Goal: Task Accomplishment & Management: Manage account settings

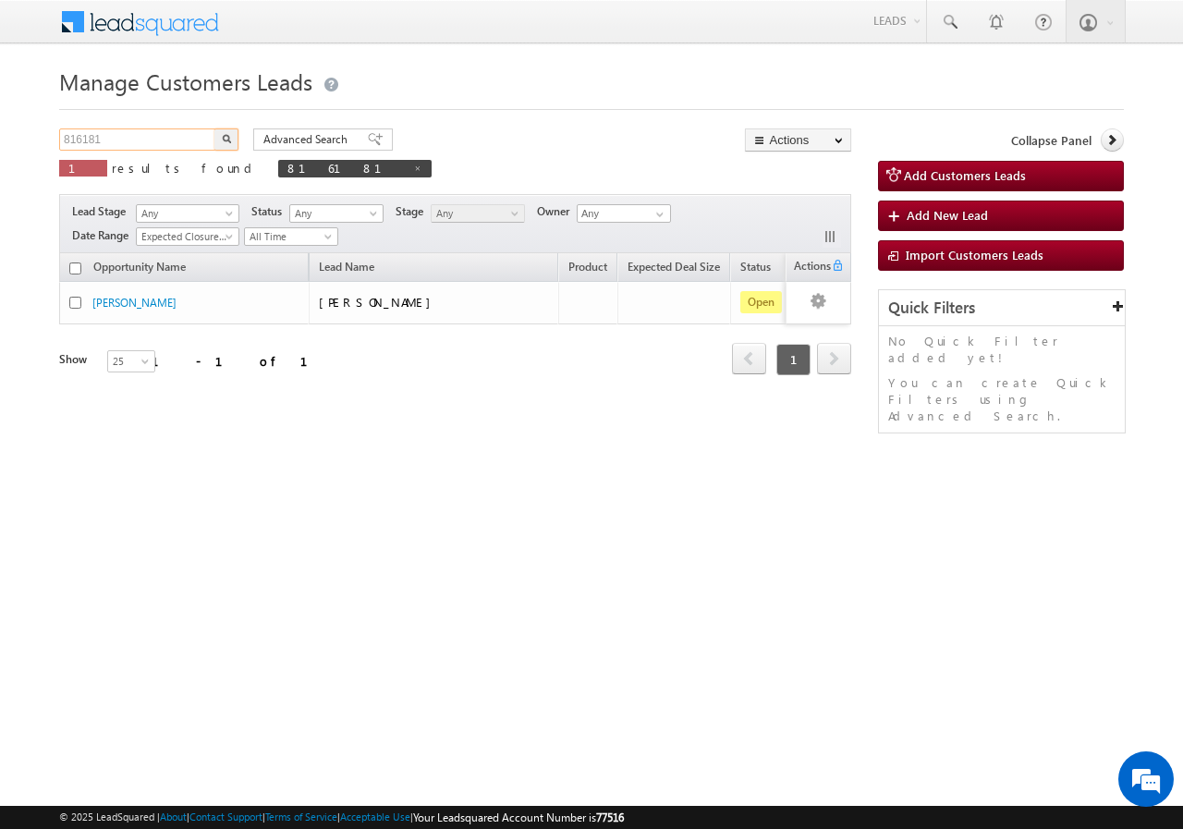
click at [123, 139] on input "816181" at bounding box center [138, 139] width 158 height 22
type input "8"
paste input "816297"
type input "816297"
click at [214, 128] on button "button" at bounding box center [226, 139] width 24 height 22
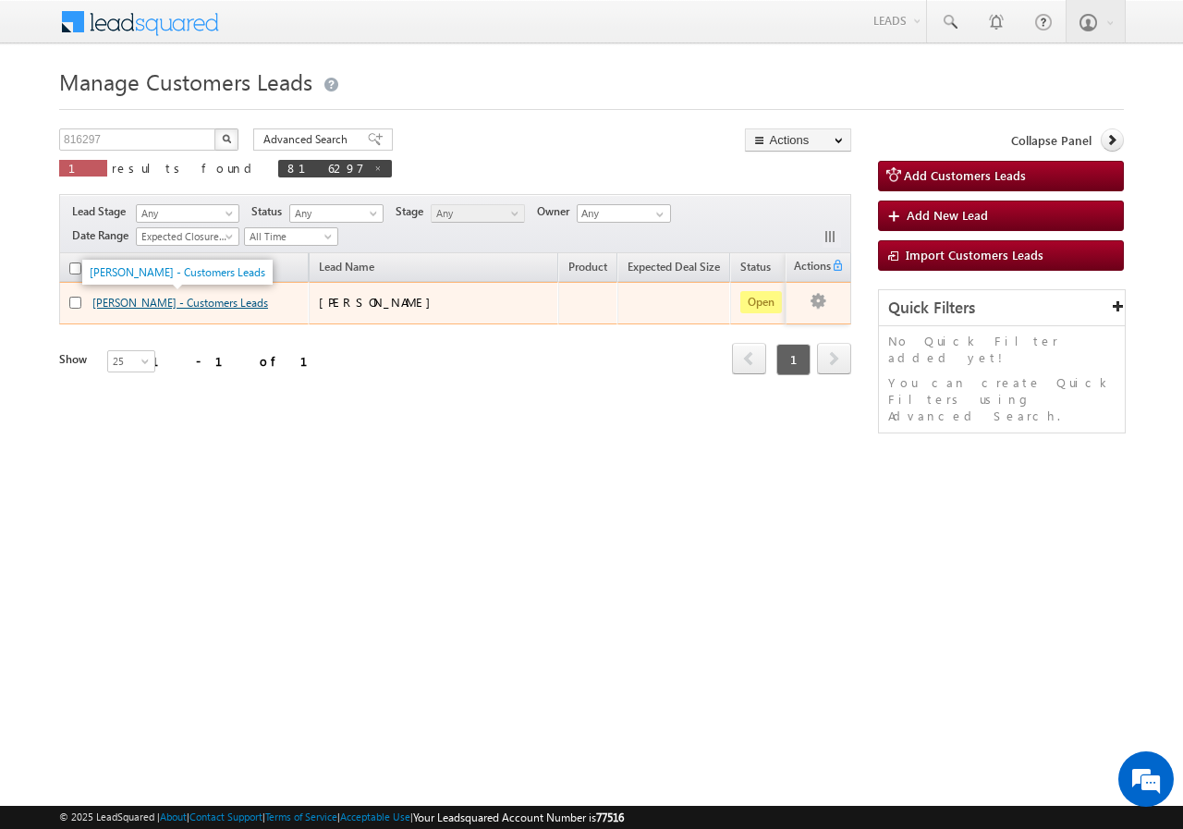
click at [126, 304] on link "ABHISHEK SHARMA - Customers Leads" at bounding box center [180, 303] width 176 height 14
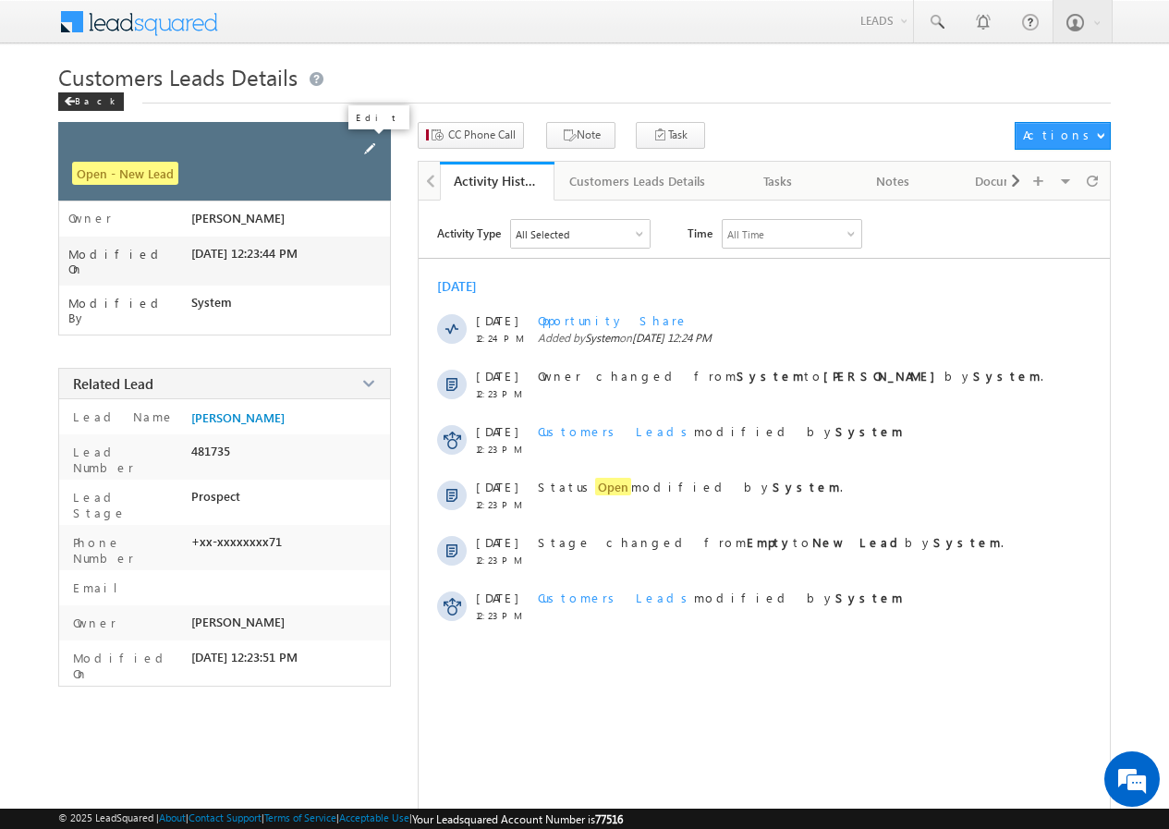
click at [368, 150] on span at bounding box center [370, 149] width 20 height 20
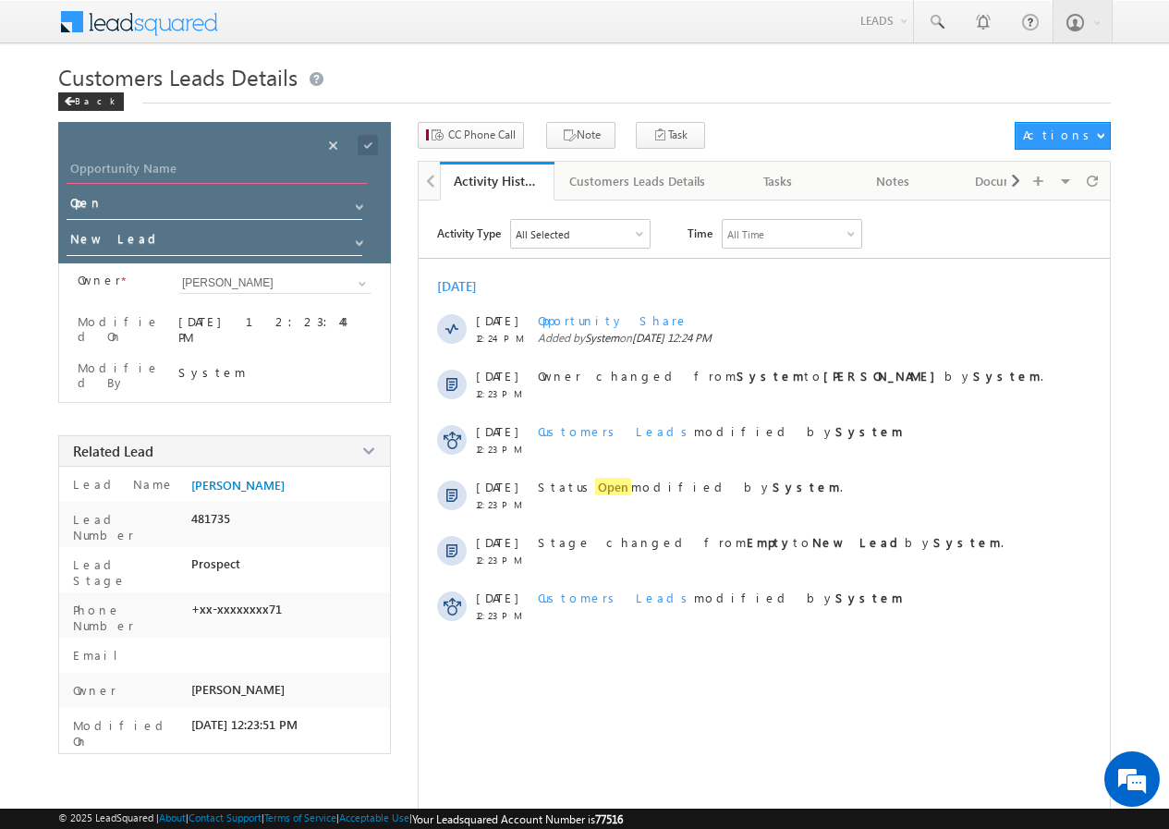
click at [209, 169] on input "Opportunity Name" at bounding box center [217, 171] width 300 height 26
paste input "[PERSON_NAME]"
type input "[PERSON_NAME]"
click at [367, 143] on span at bounding box center [368, 145] width 20 height 20
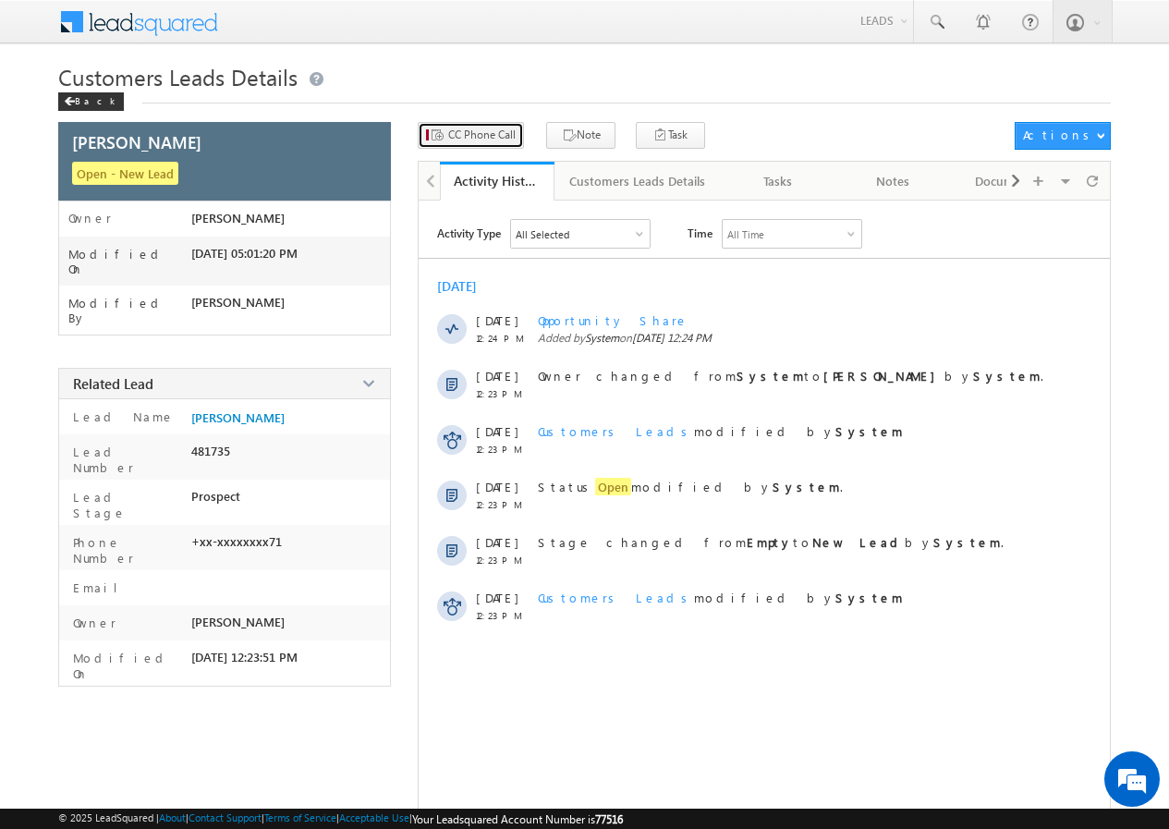
click at [475, 138] on span "CC Phone Call" at bounding box center [481, 135] width 67 height 17
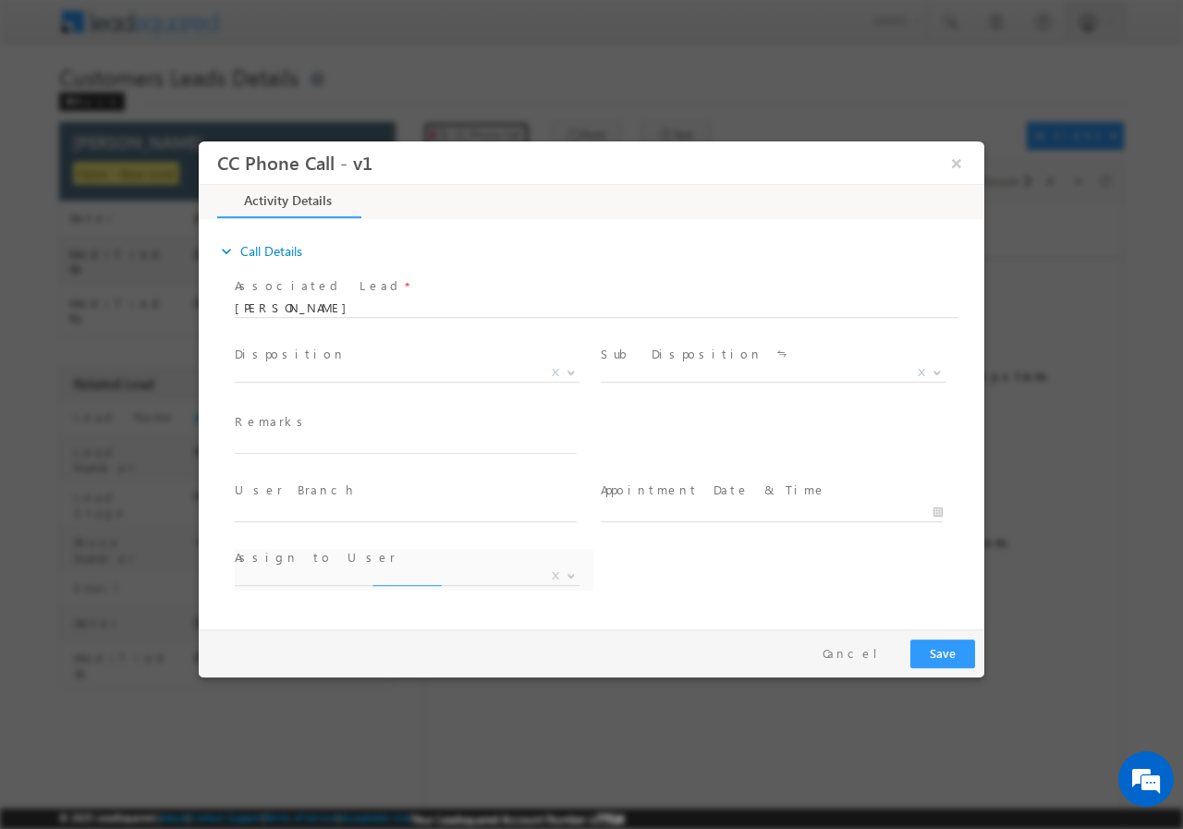
select select "akash.v@sgrlimited.in"
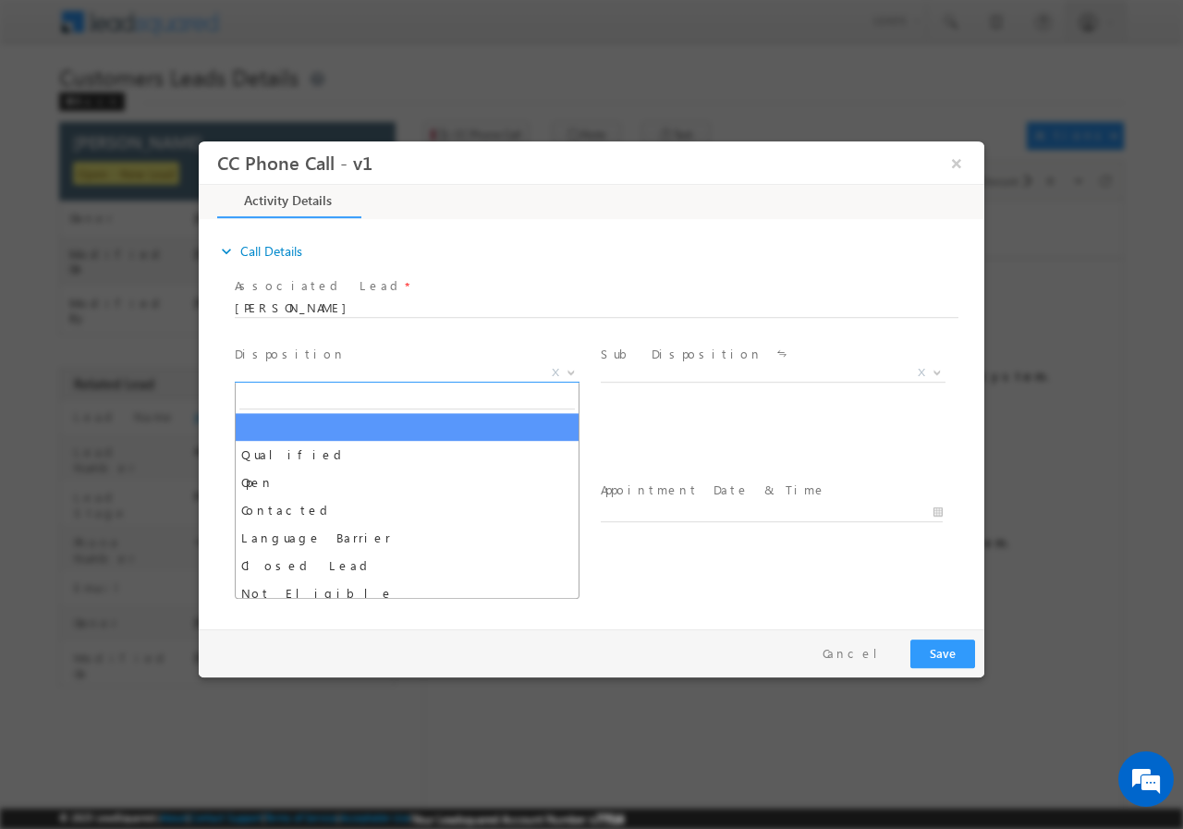
click at [567, 372] on b at bounding box center [571, 371] width 11 height 6
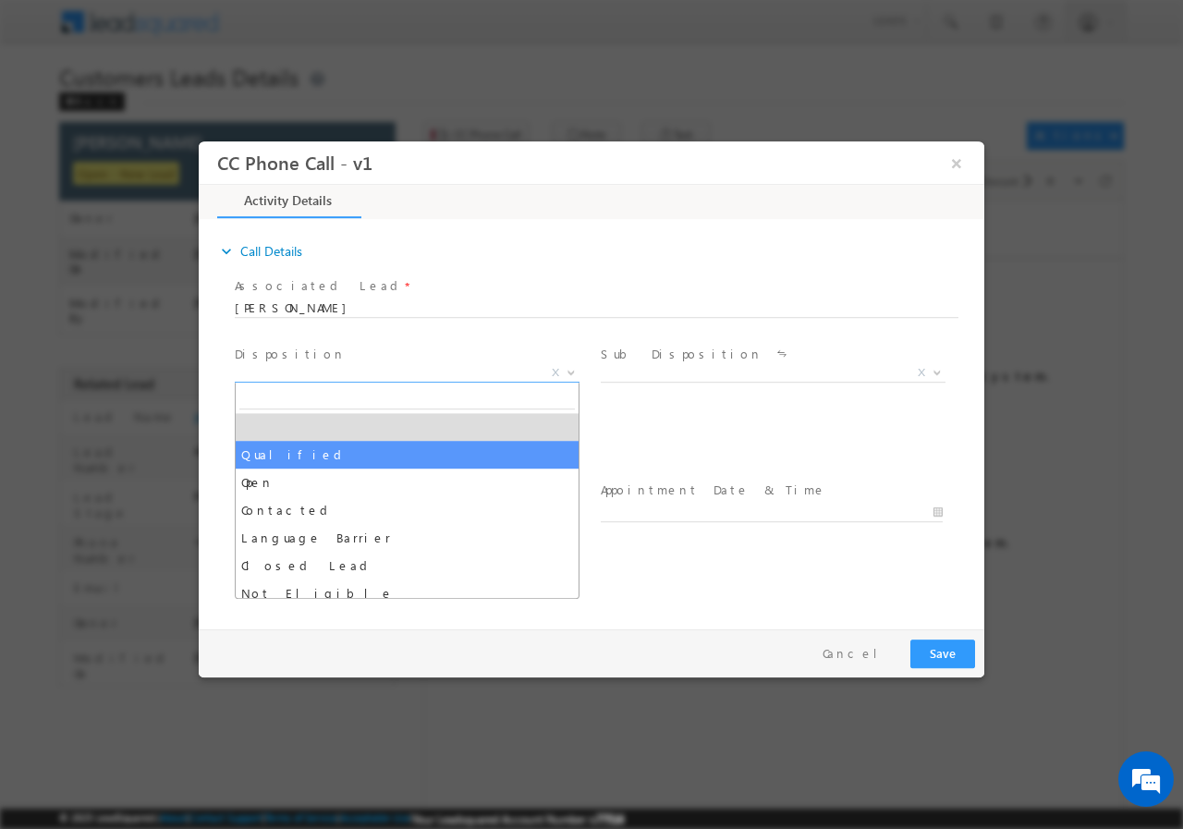
drag, startPoint x: 321, startPoint y: 452, endPoint x: 575, endPoint y: 453, distance: 254.2
select select "Qualified"
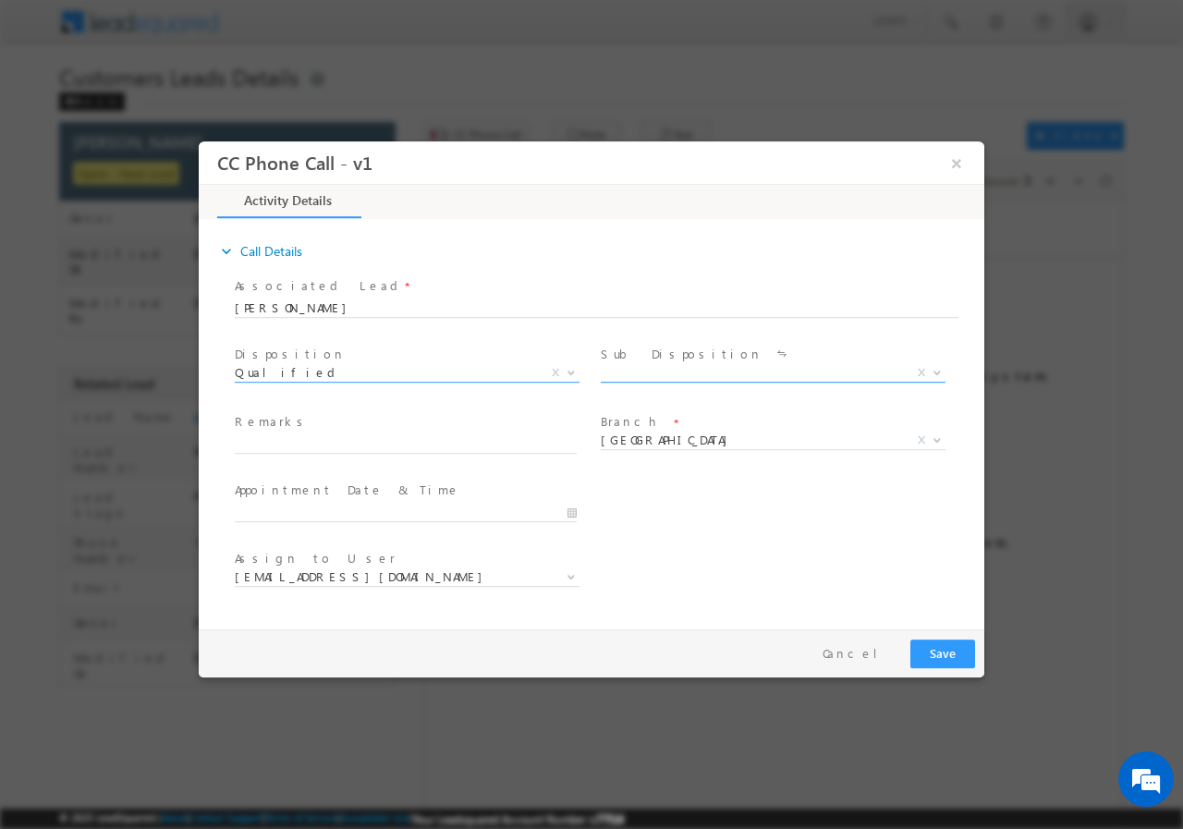
click at [932, 370] on b at bounding box center [937, 371] width 11 height 6
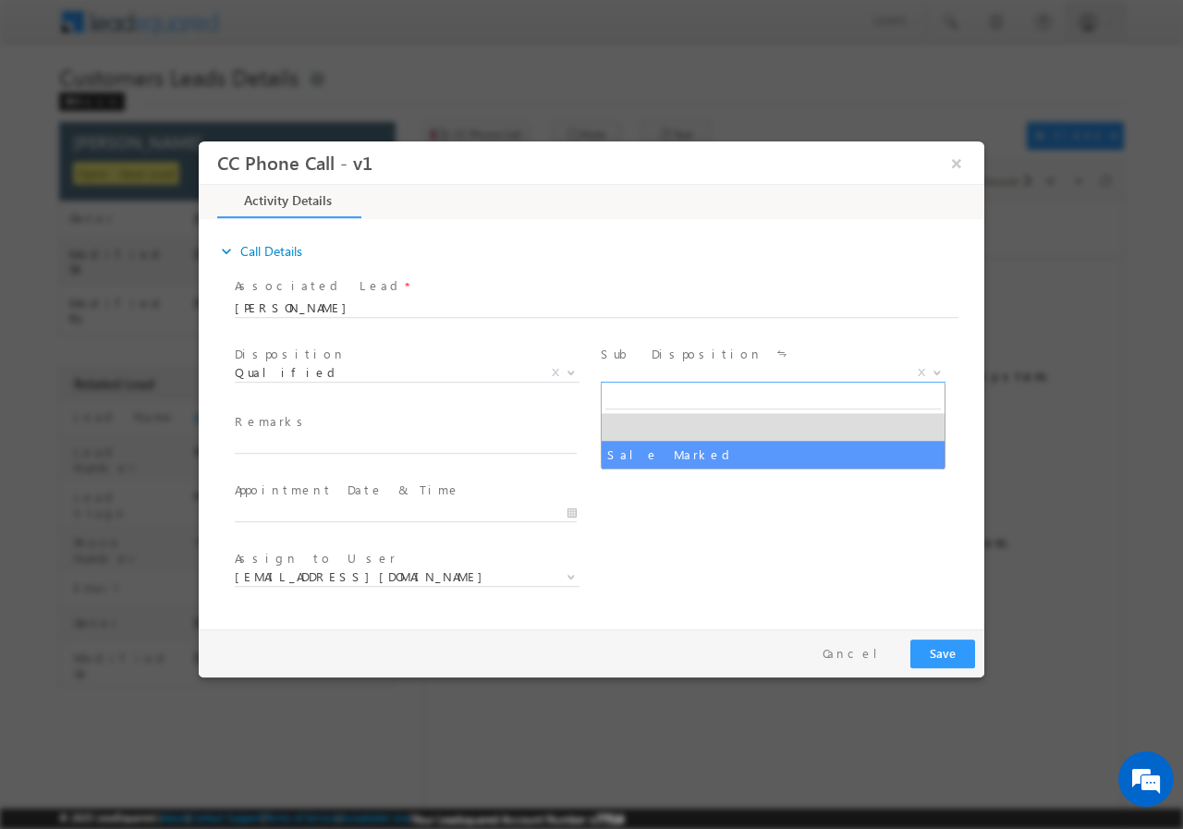
select select "Sale Marked"
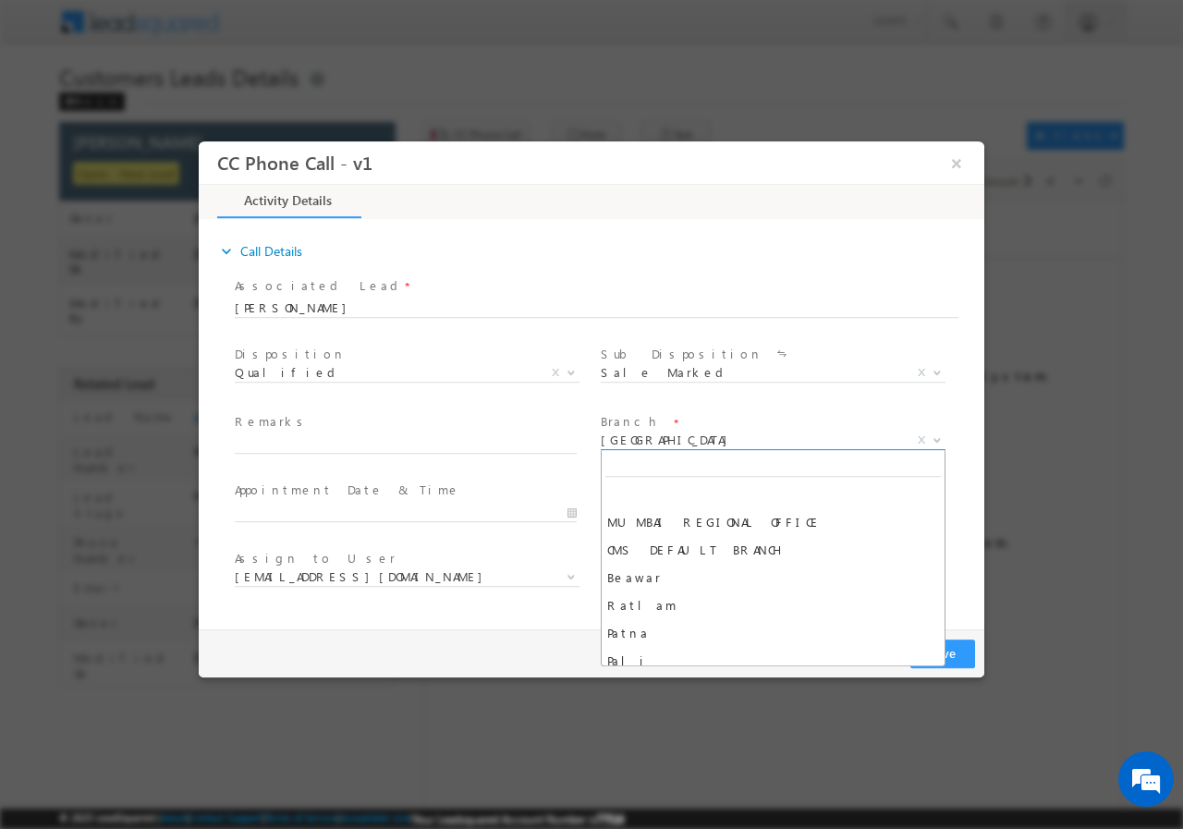
click at [936, 438] on b at bounding box center [937, 438] width 11 height 6
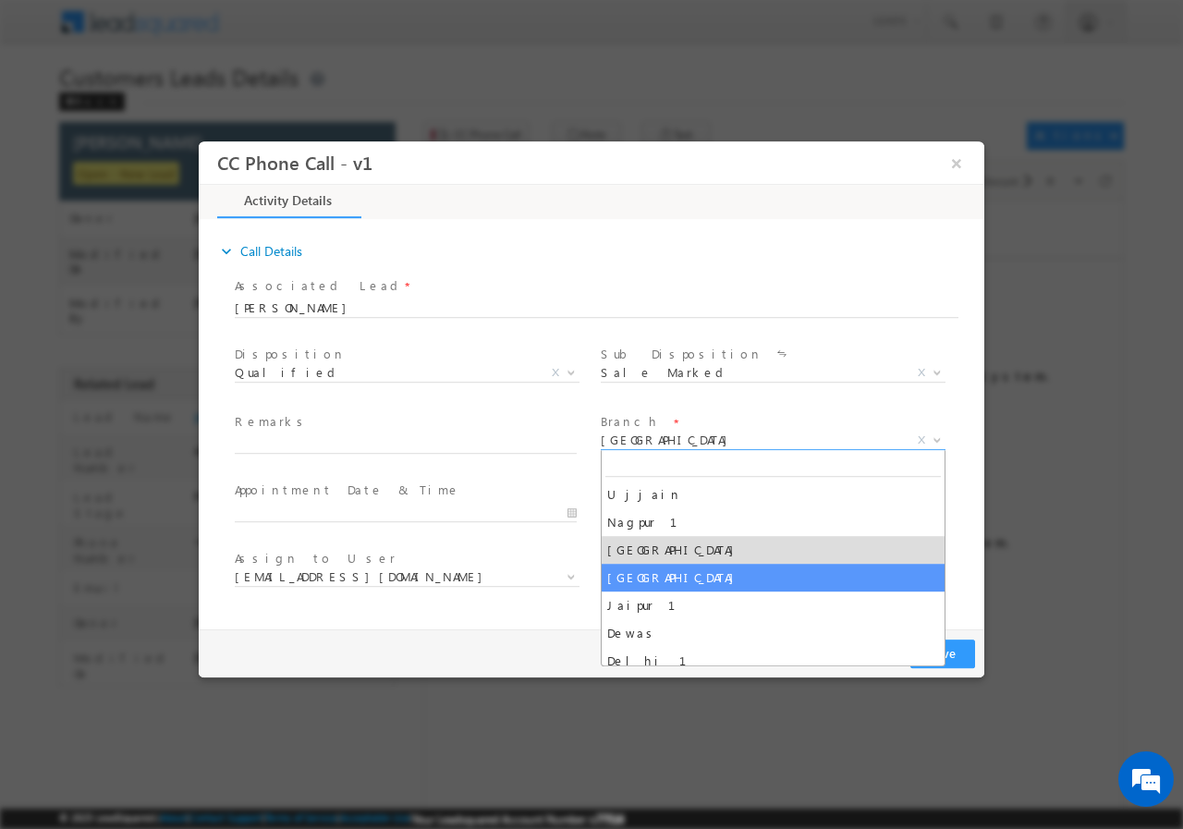
select select "Kanpur"
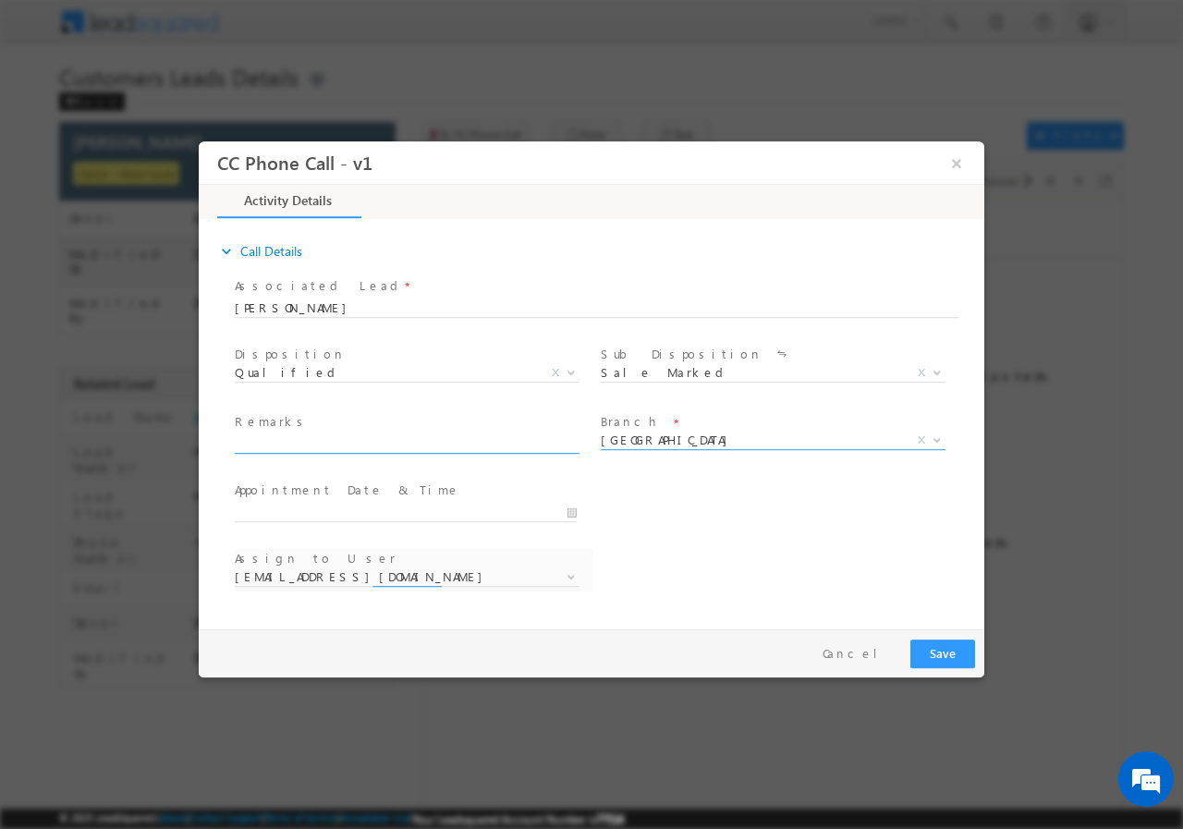
select select "awadhesh.gautam@sgrlimited.in"
click at [281, 442] on input "text" at bounding box center [406, 443] width 342 height 18
paste input "ABHISHEK SHARMA//AGE-38 //VB_KnowMore//816297//9026383471//Kanpur-209801//JOB- …"
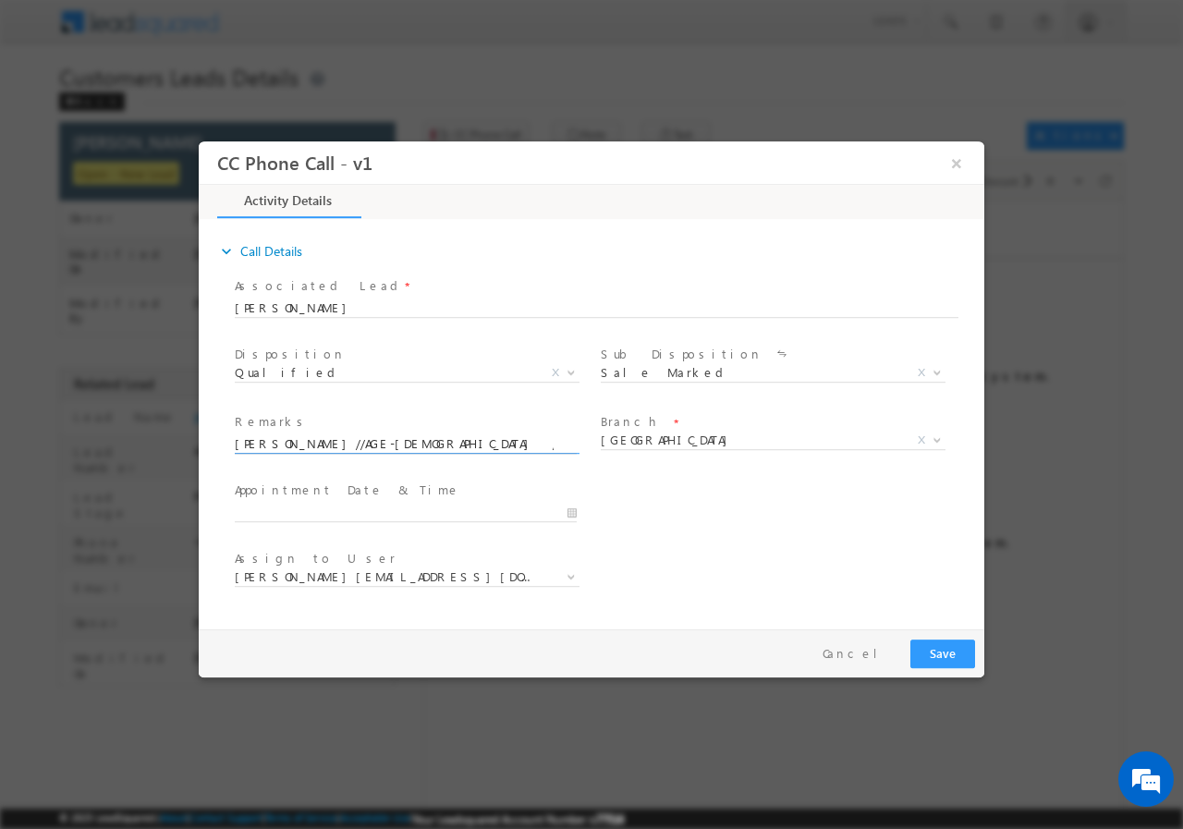
scroll to position [0, 900]
type input "ABHISHEK SHARMA//AGE-38 //VB_KnowMore//816297//9026383471//Kanpur-209801//JOB- …"
click at [567, 511] on input "09/02/2025 4:51 PM" at bounding box center [406, 512] width 342 height 18
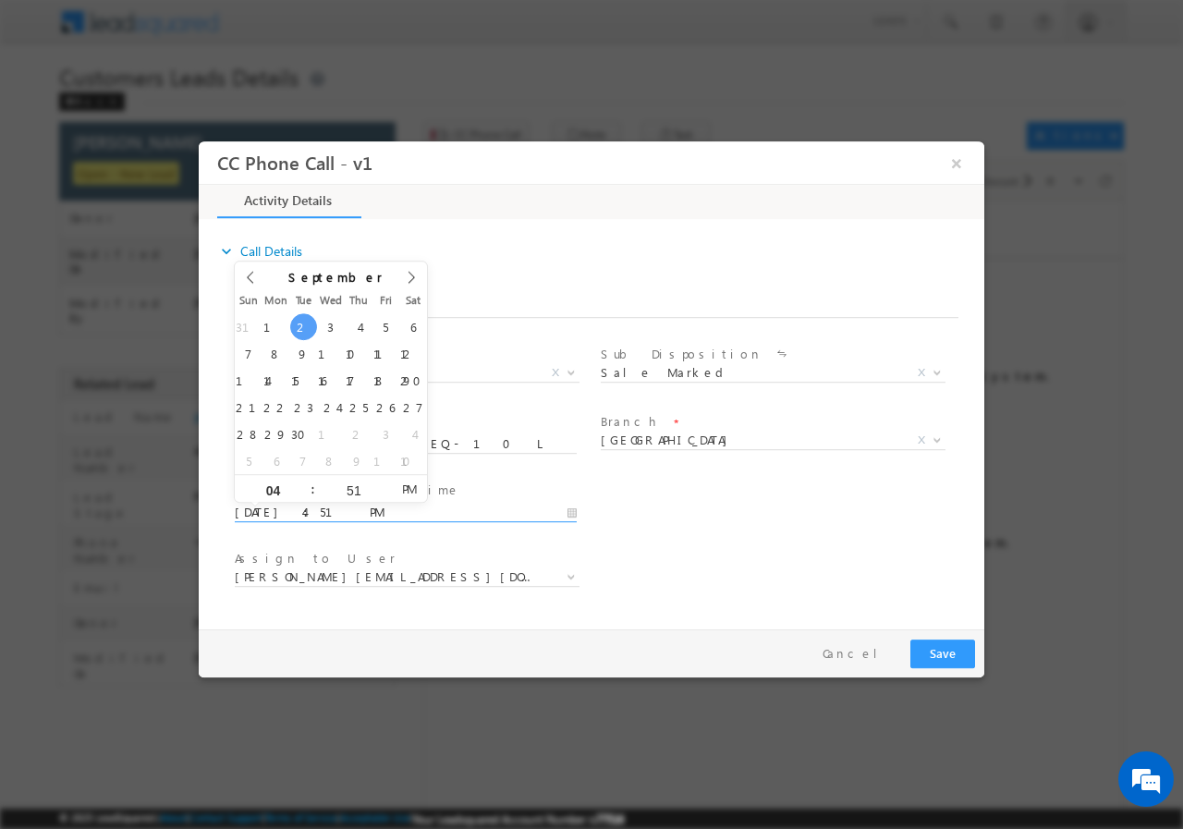
scroll to position [0, 0]
type input "09/06/2025 4:52 PM"
type input "52"
click at [385, 477] on span at bounding box center [385, 481] width 13 height 14
type input "09/06/2025 4:53 PM"
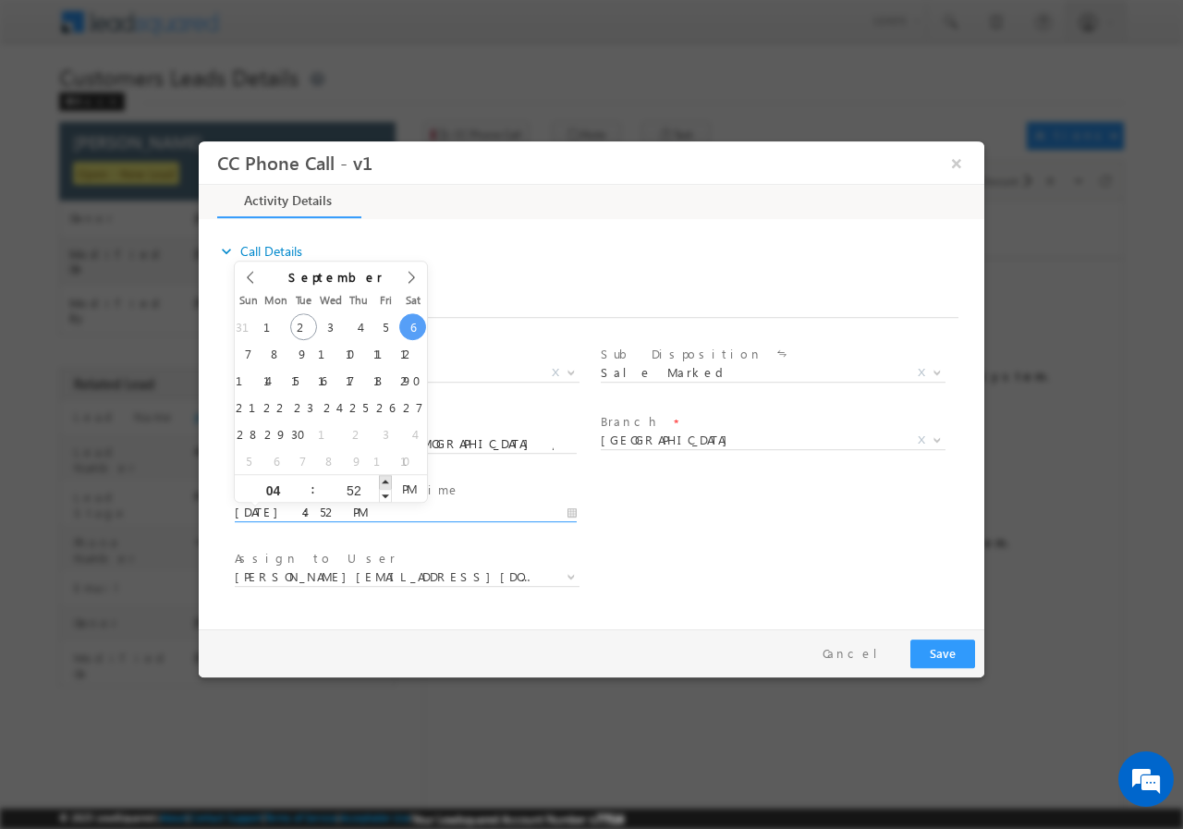
type input "53"
click at [385, 477] on span at bounding box center [385, 481] width 13 height 14
type input "09/06/2025 4:54 PM"
type input "54"
click at [385, 477] on span at bounding box center [385, 481] width 13 height 14
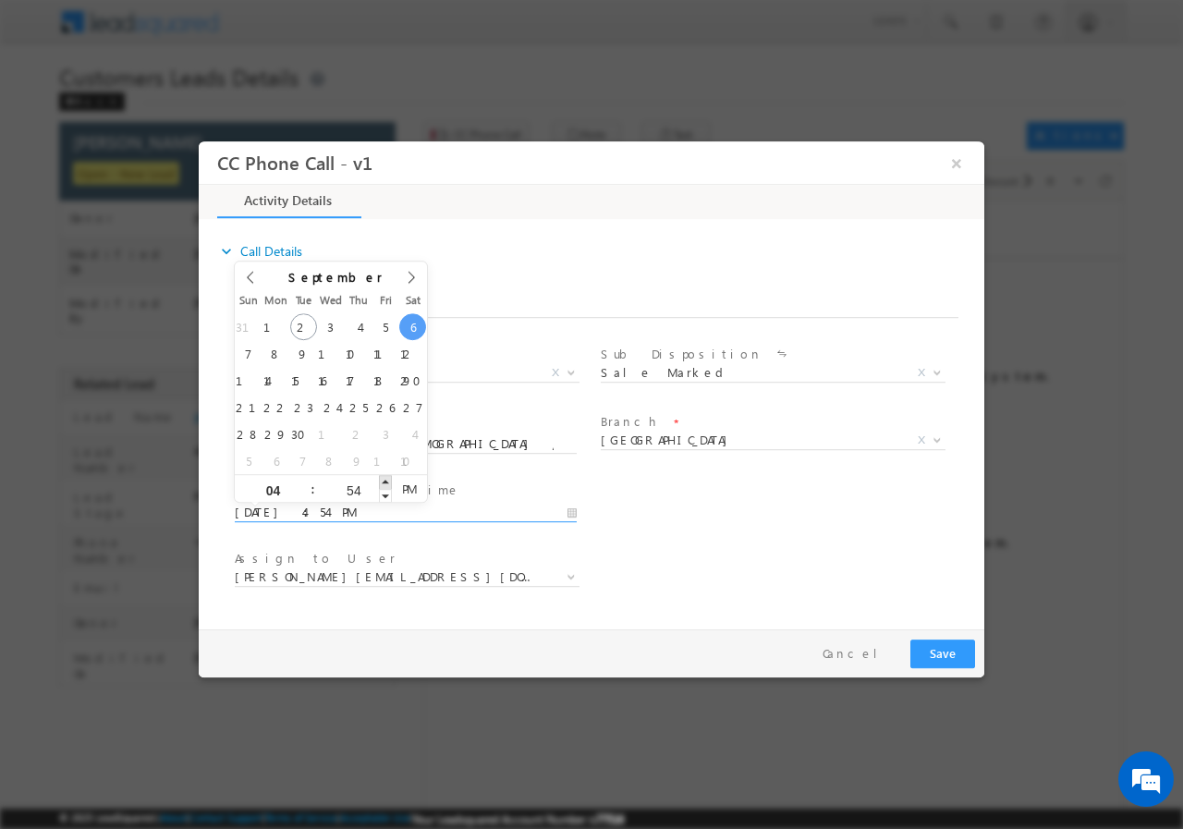
type input "09/06/2025 4:55 PM"
type input "55"
click at [385, 477] on span at bounding box center [385, 481] width 13 height 14
type input "09/06/2025 4:56 PM"
type input "56"
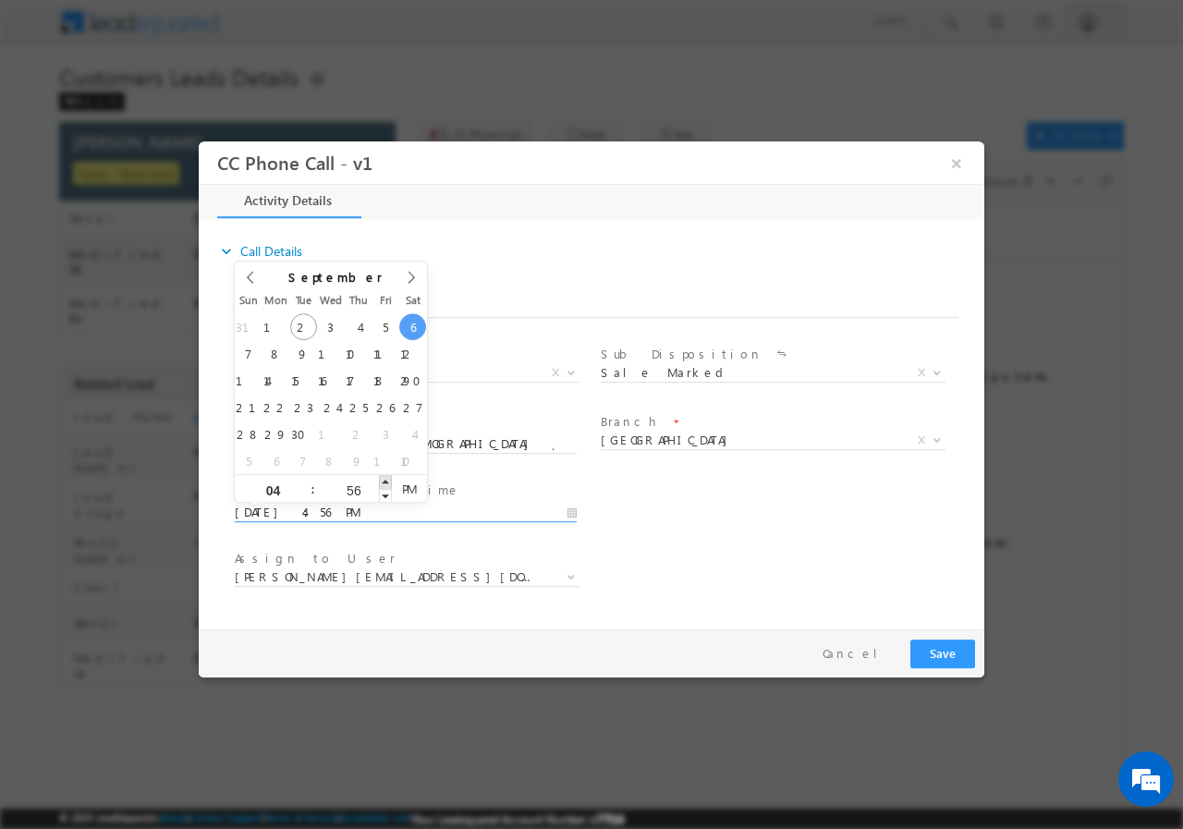
click at [385, 477] on span at bounding box center [385, 481] width 13 height 14
type input "09/06/2025 4:57 PM"
type input "57"
click at [385, 477] on span at bounding box center [385, 481] width 13 height 14
type input "09/06/2025 4:58 PM"
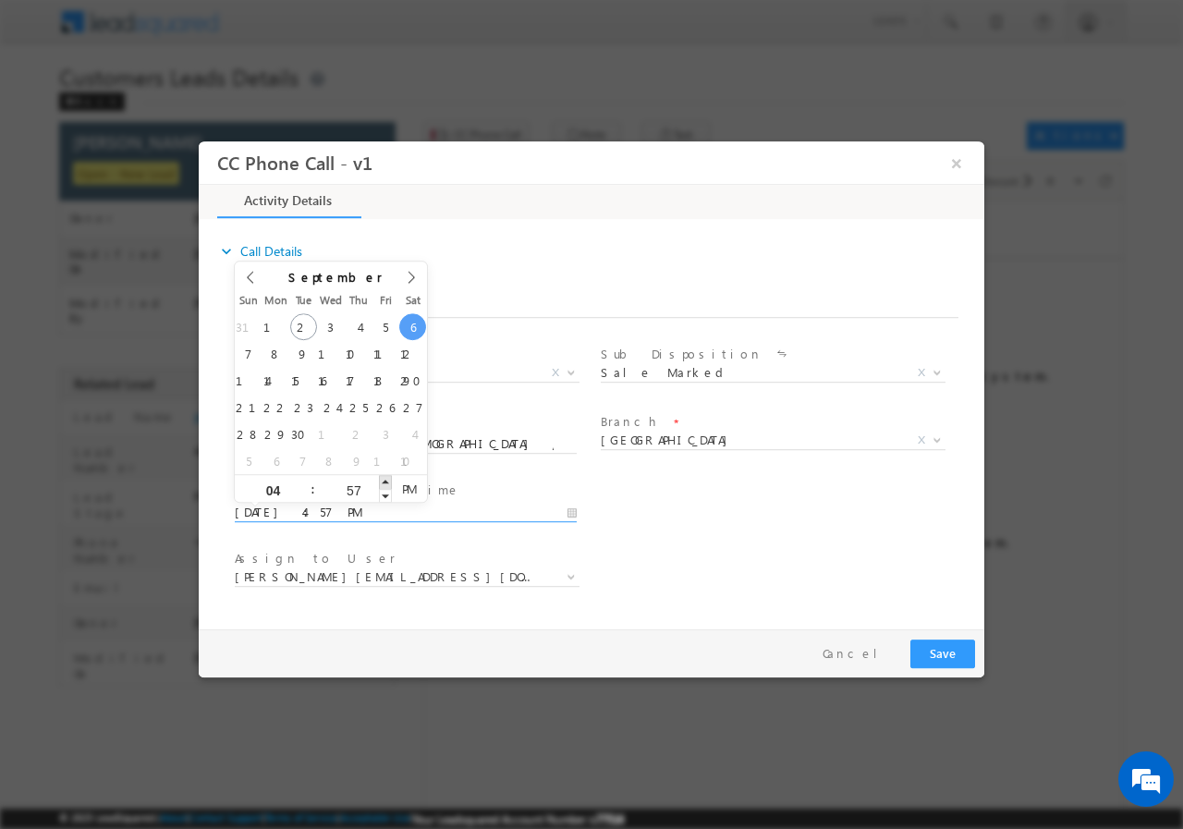
type input "58"
click at [385, 477] on span at bounding box center [385, 481] width 13 height 14
type input "09/06/2025 4:59 PM"
type input "59"
click at [385, 477] on span at bounding box center [385, 481] width 13 height 14
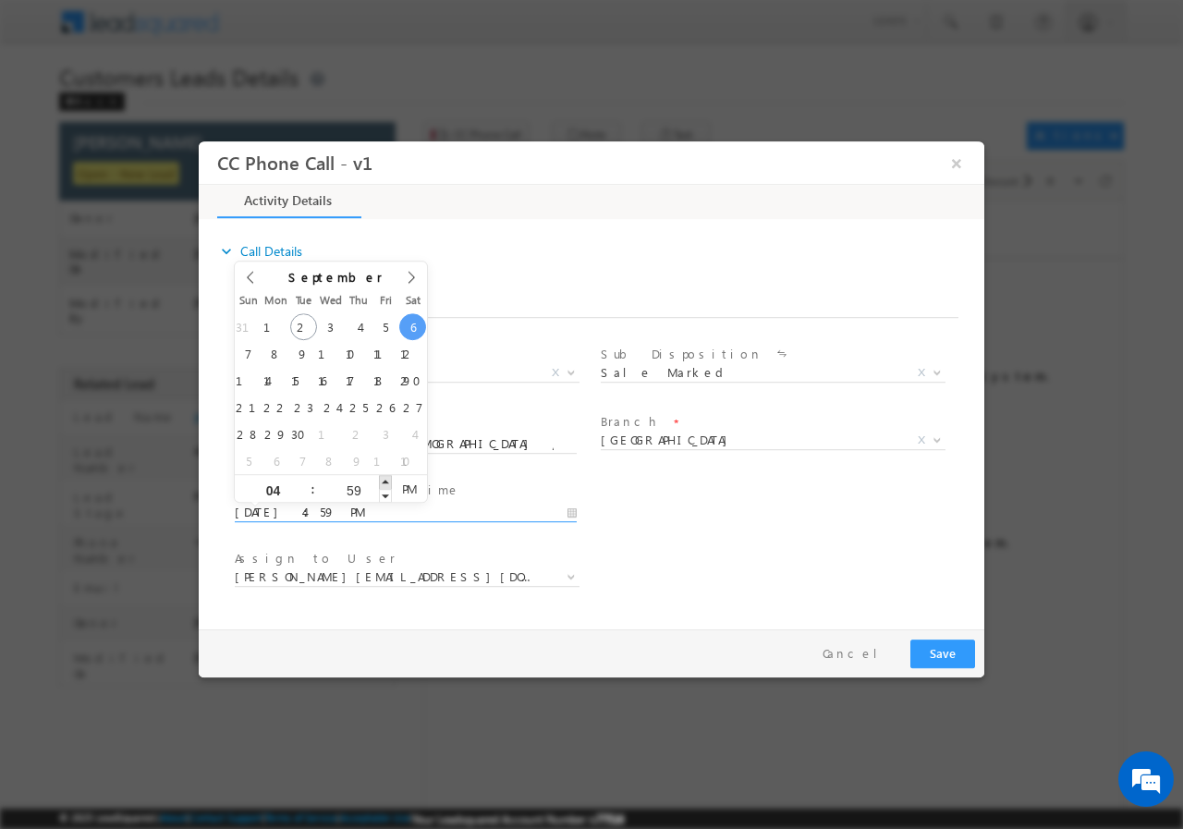
type input "09/06/2025 5:00 PM"
type input "05"
type input "00"
click at [385, 477] on span at bounding box center [385, 481] width 13 height 14
type input "09/06/2025 4:00 PM"
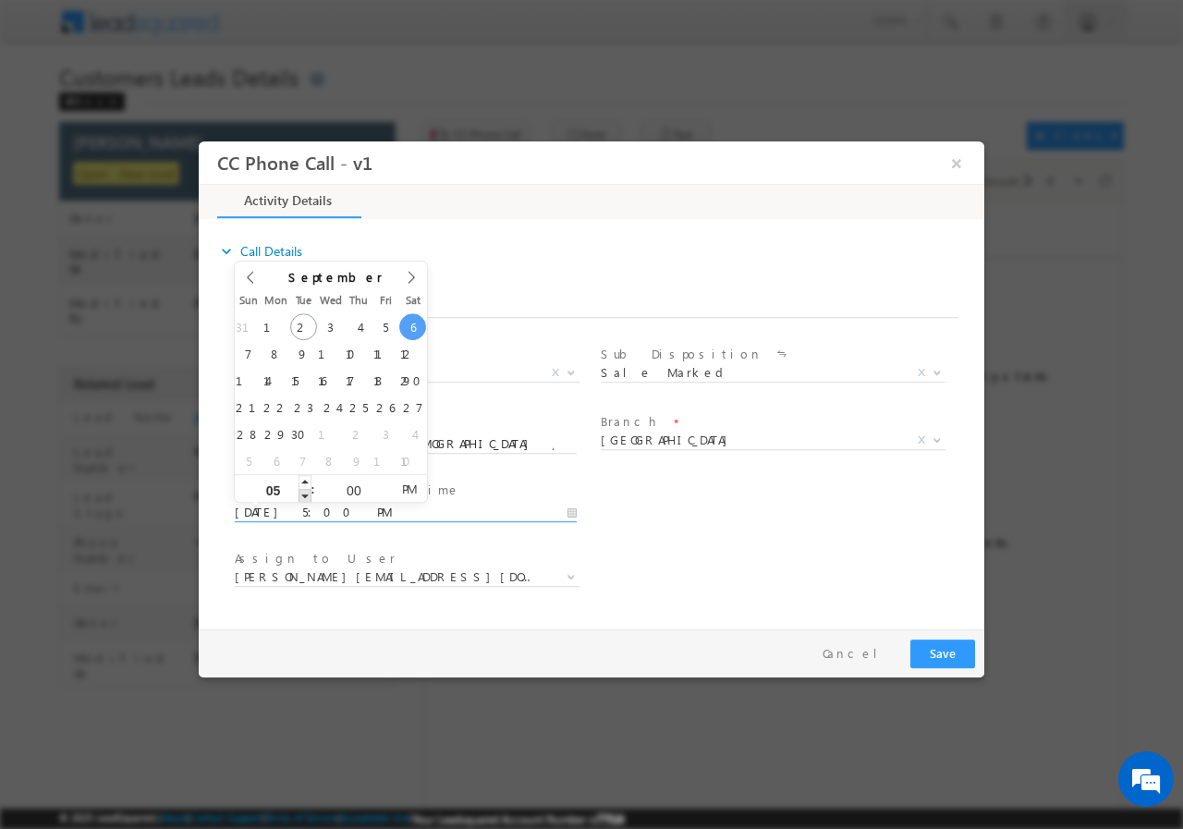
type input "04"
click at [305, 495] on span at bounding box center [305, 495] width 13 height 14
click at [764, 546] on div "Assign to User * awadhesh.gautam@sgrlimited.in mohd.ayyoob@sgrlimited.in mohit.…" at bounding box center [607, 578] width 753 height 68
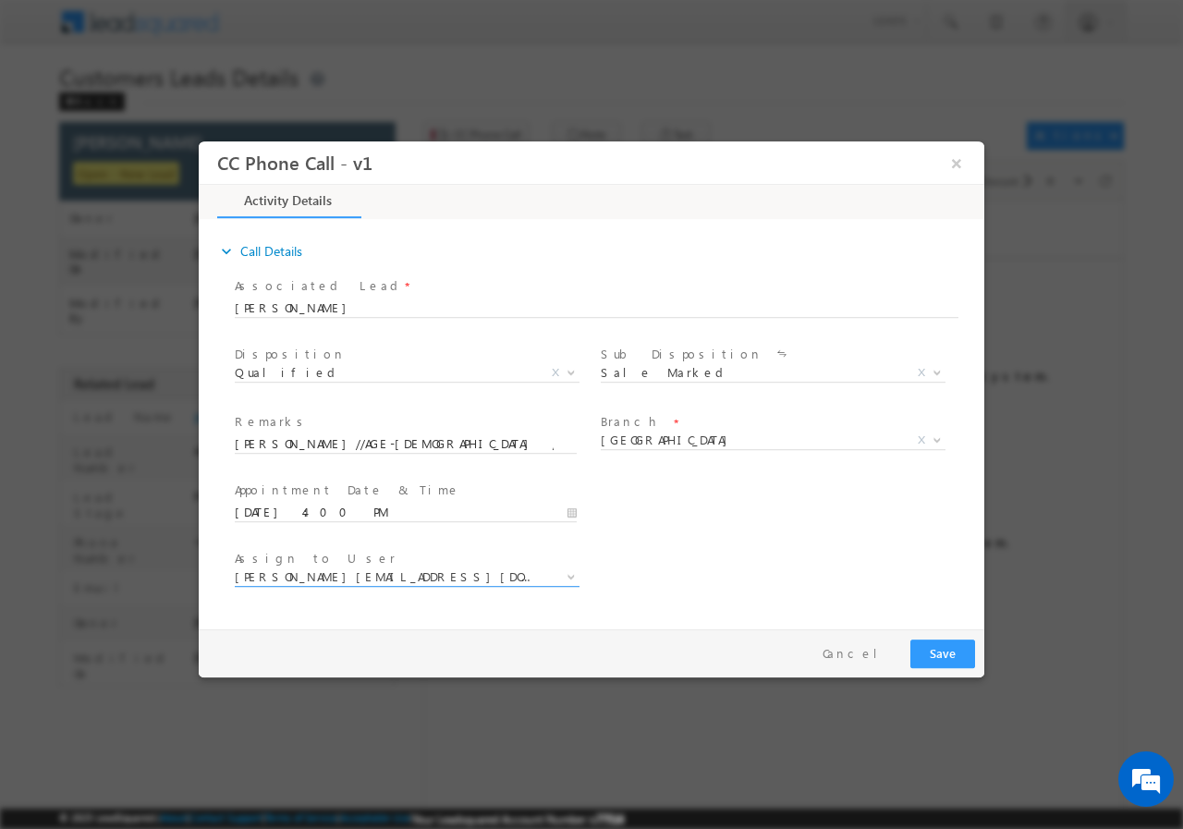
click at [444, 578] on span "awadhesh.gautam@sgrlimited.in" at bounding box center [385, 576] width 300 height 17
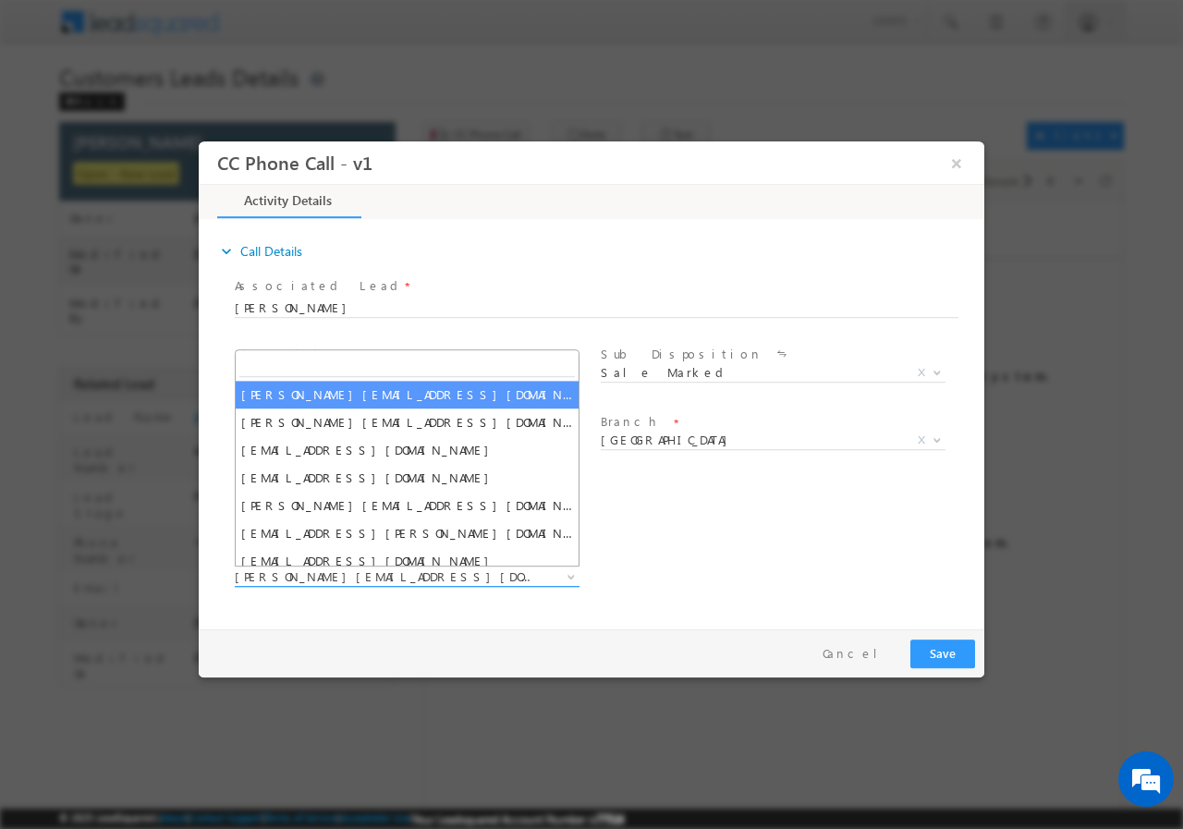
type input "priyanshu.khote@sgrlimited.in"
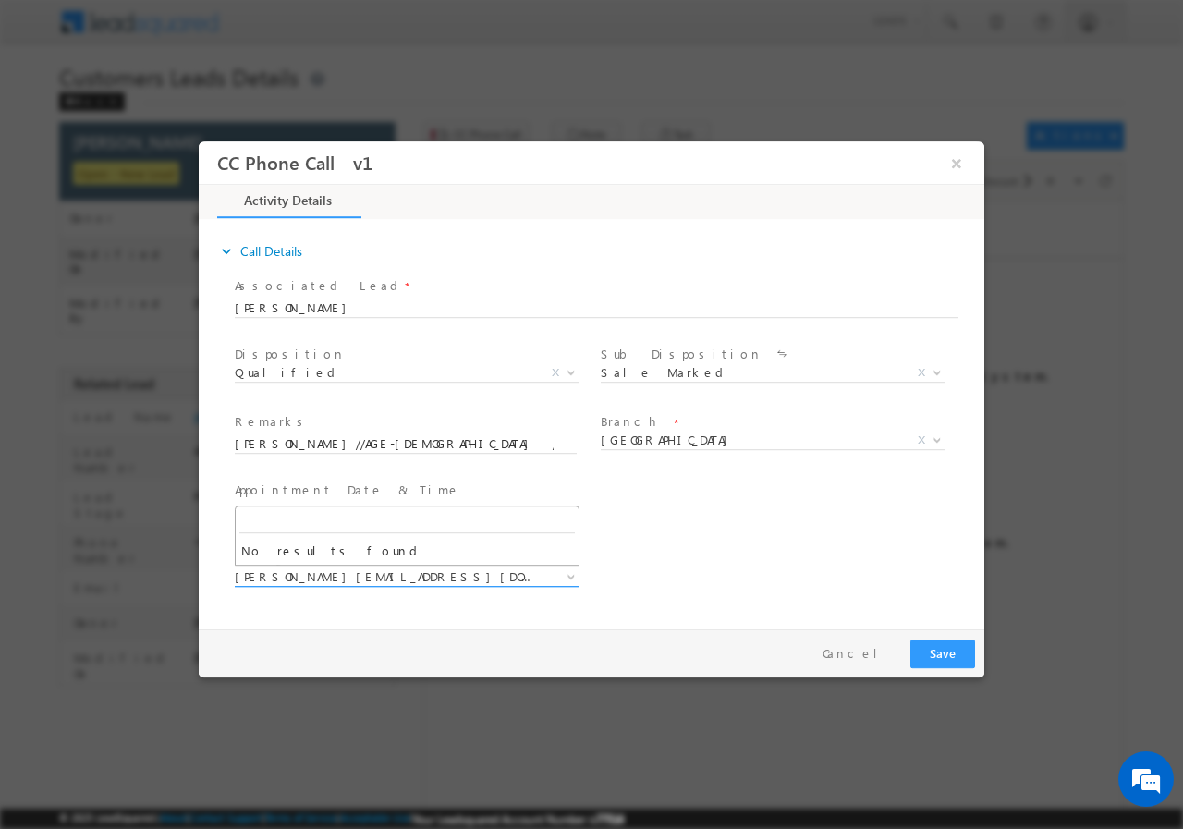
click at [570, 579] on span at bounding box center [569, 576] width 18 height 24
click at [433, 572] on span "awadhesh.gautam@sgrlimited.in" at bounding box center [385, 576] width 300 height 17
type input "P"
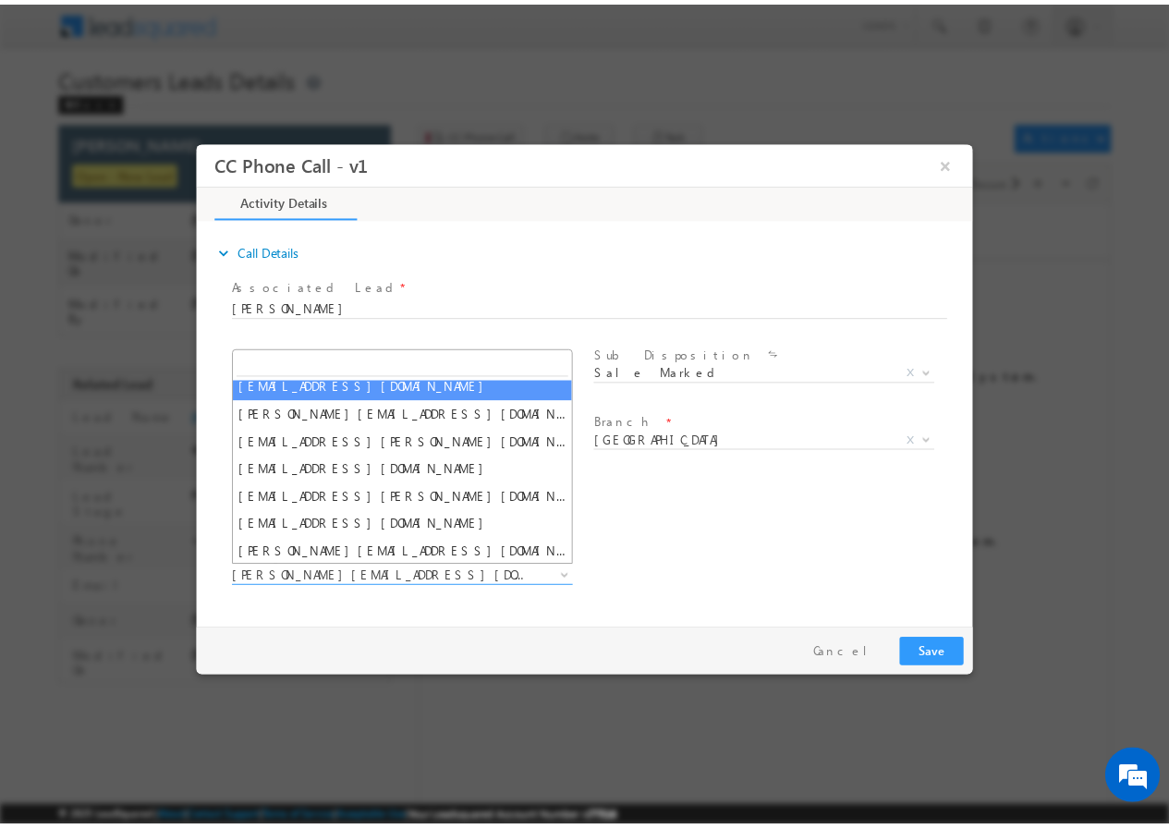
scroll to position [176, 0]
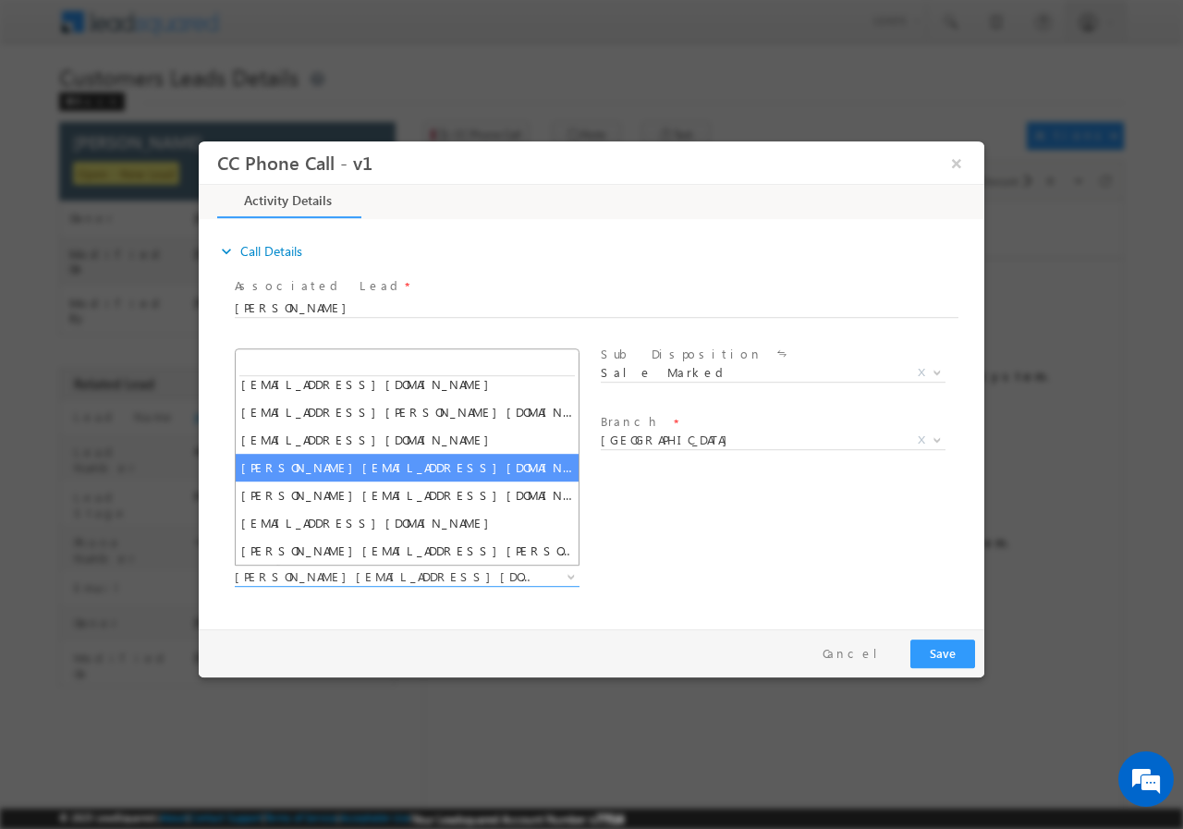
select select "satendra.dixit@sgrlimited.in"
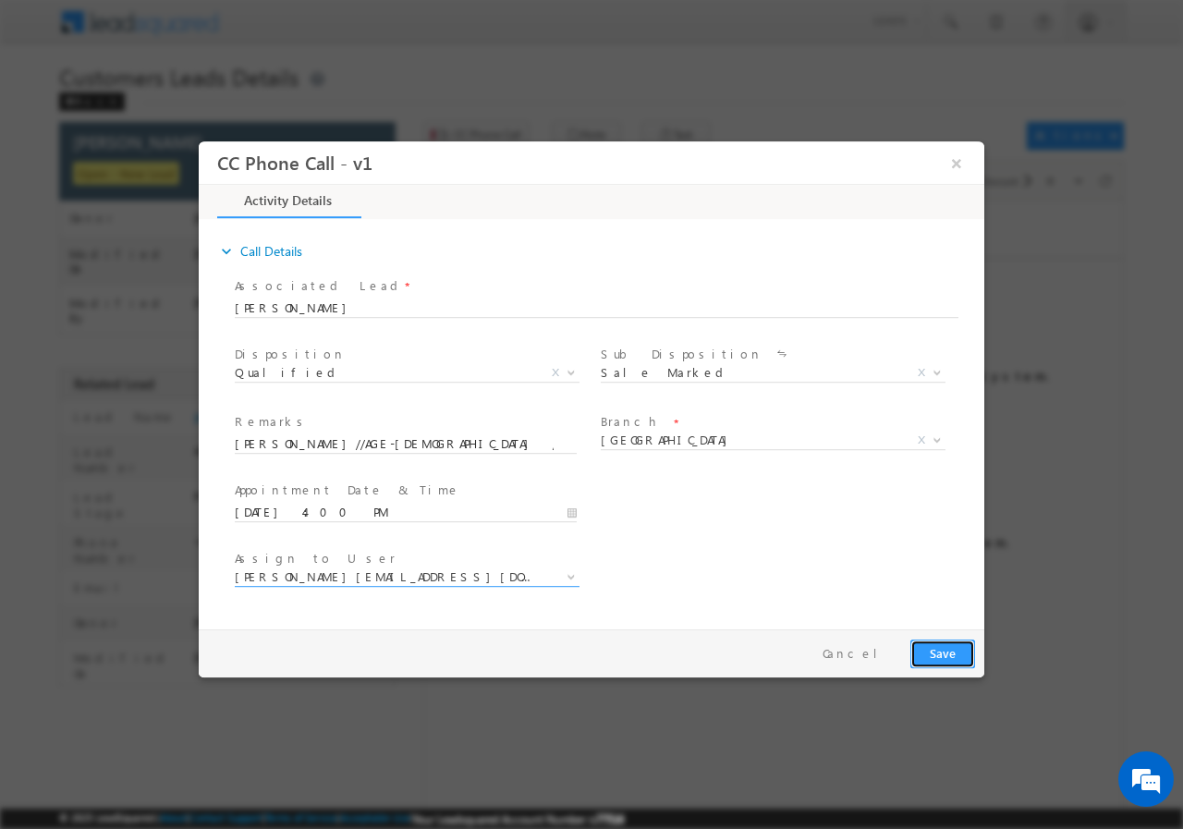
click at [948, 654] on button "Save" at bounding box center [943, 653] width 65 height 29
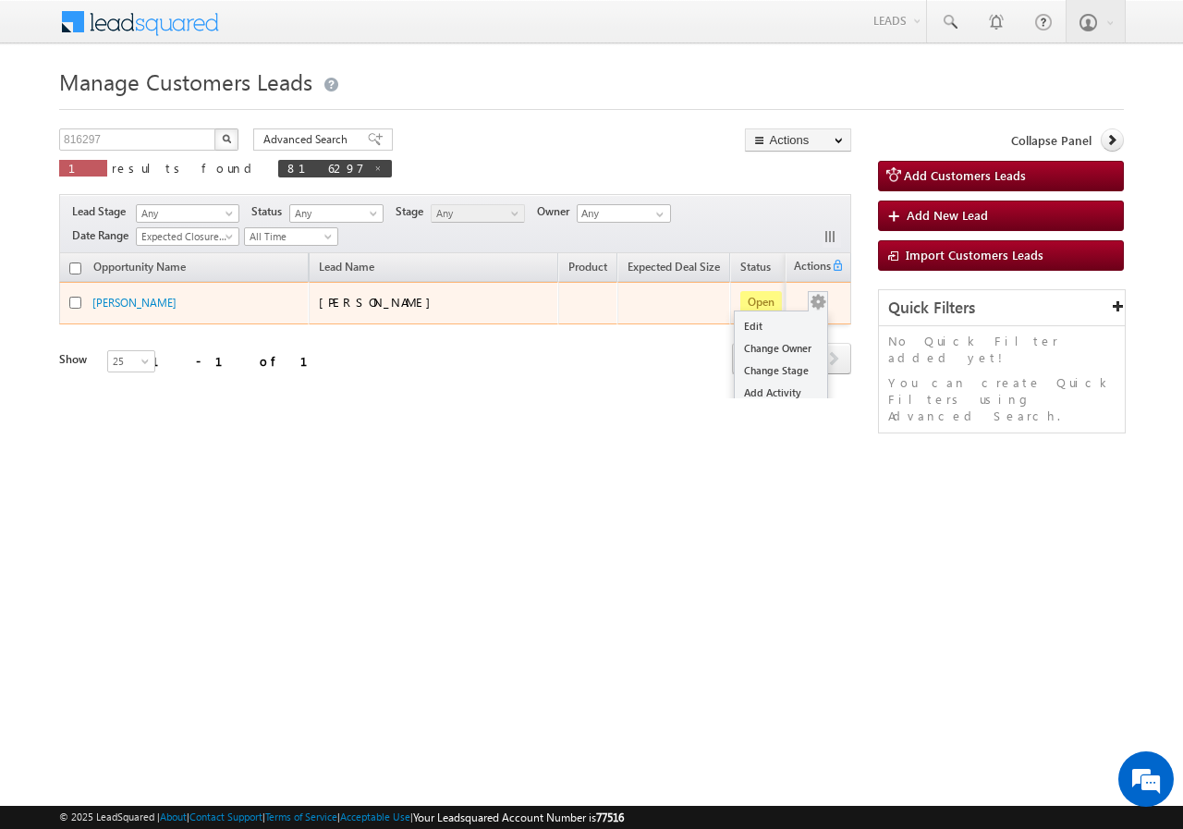
click at [817, 302] on div "Edit Change Owner Change Stage Add Activity Add Task Delete" at bounding box center [818, 303] width 30 height 24
click at [767, 324] on link "Edit" at bounding box center [781, 326] width 92 height 22
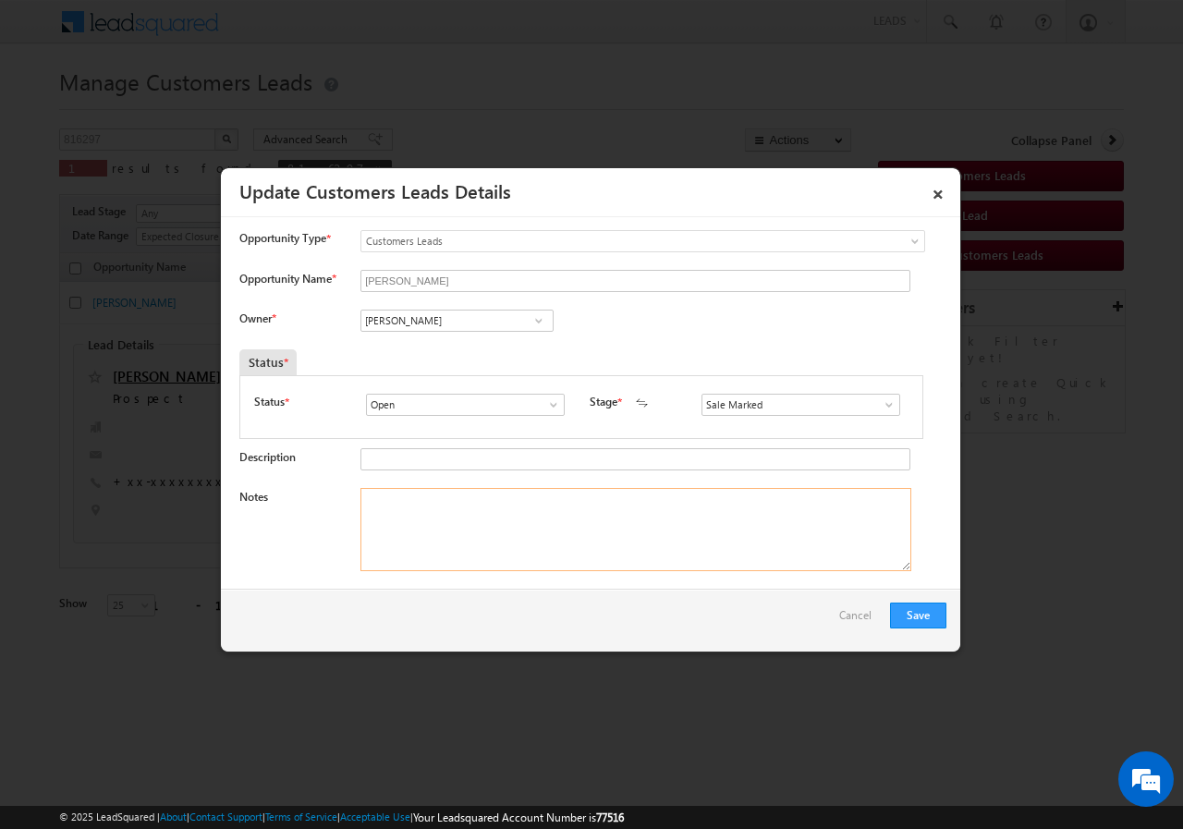
click at [397, 511] on textarea "Notes" at bounding box center [636, 529] width 551 height 83
paste textarea "ABHISHEK SHARMA//AGE-38 //VB_KnowMore//816297//9026383471//Kanpur-209801//JOB- …"
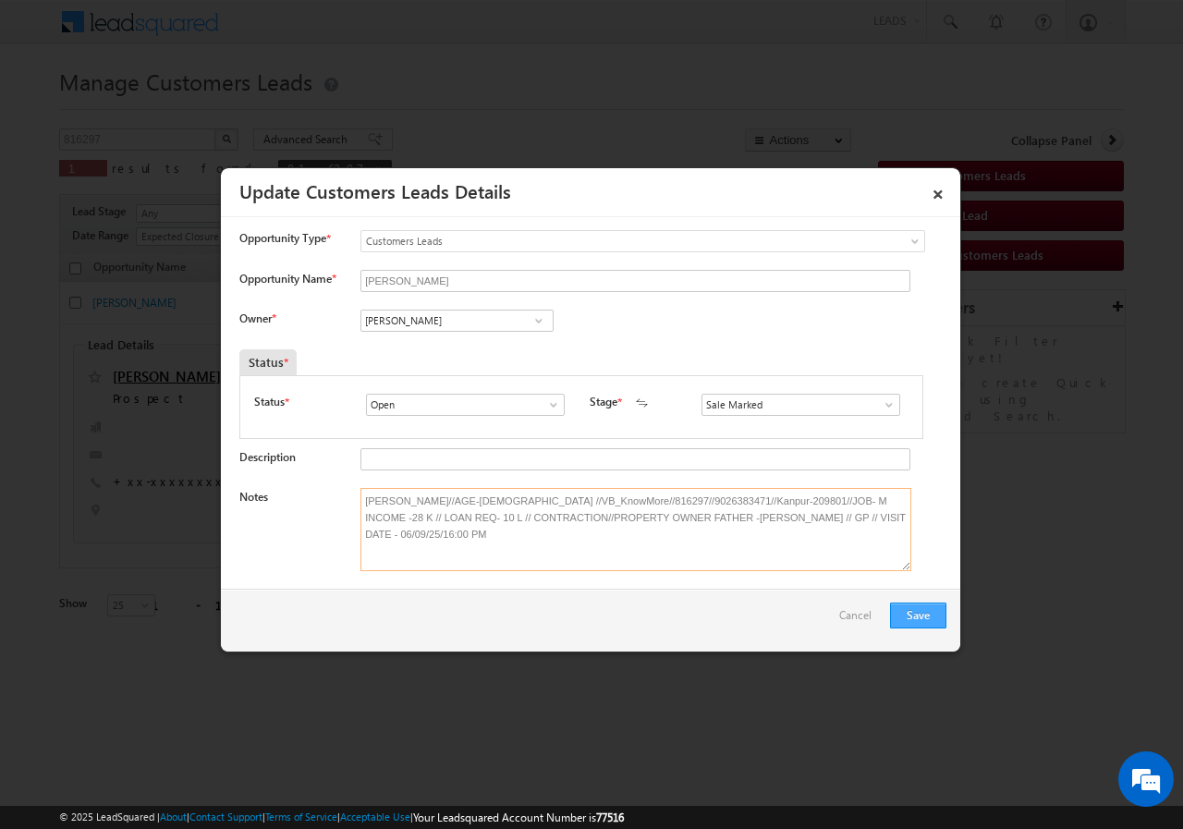
type textarea "ABHISHEK SHARMA//AGE-38 //VB_KnowMore//816297//9026383471//Kanpur-209801//JOB- …"
click at [916, 615] on button "Save" at bounding box center [918, 616] width 56 height 26
